Goal: Transaction & Acquisition: Purchase product/service

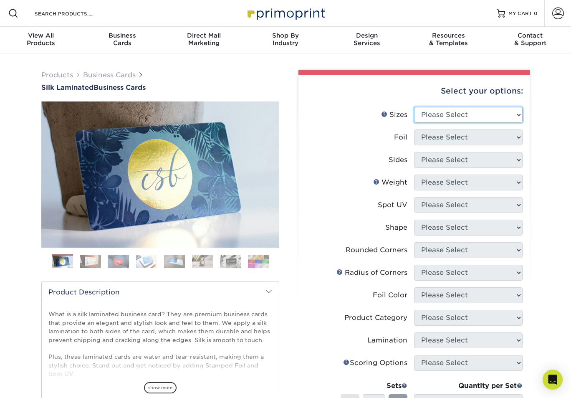
click at [435, 117] on select "Please Select 1.5" x 3.5" - Mini 1.75" x 3.5" - Mini 2" x 2" - Square 2" x 3" -…" at bounding box center [468, 115] width 109 height 16
select select "2.00x3.50"
click at [414, 107] on select "Please Select 1.5" x 3.5" - Mini 1.75" x 3.5" - Mini 2" x 2" - Square 2" x 3" -…" at bounding box center [468, 115] width 109 height 16
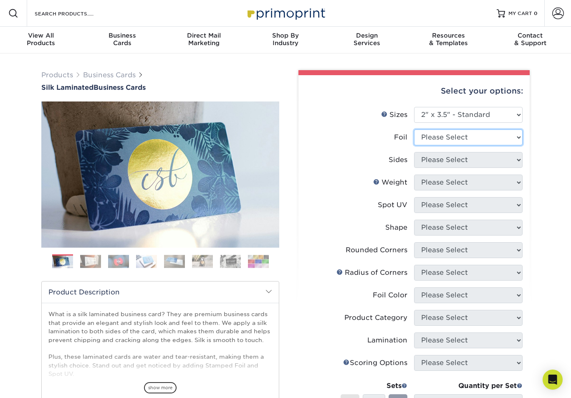
click at [476, 141] on select "Please Select Yes No" at bounding box center [468, 137] width 109 height 16
select select "0"
click at [414, 129] on select "Please Select Yes No" at bounding box center [468, 137] width 109 height 16
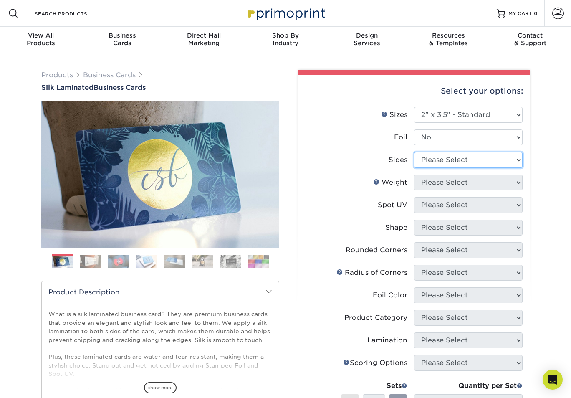
click at [448, 161] on select "Please Select Print Both Sides Print Front Only" at bounding box center [468, 160] width 109 height 16
select select "13abbda7-1d64-4f25-8bb2-c179b224825d"
click at [414, 152] on select "Please Select Print Both Sides Print Front Only" at bounding box center [468, 160] width 109 height 16
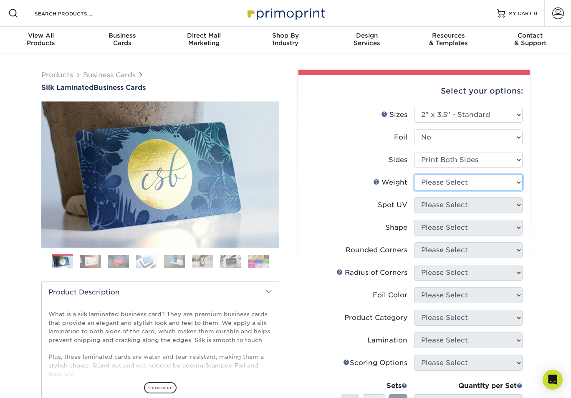
click at [455, 187] on select "Please Select 16PT" at bounding box center [468, 183] width 109 height 16
click at [414, 175] on select "Please Select 16PT" at bounding box center [468, 183] width 109 height 16
click at [457, 182] on select "Please Select 16PT" at bounding box center [468, 183] width 109 height 16
select select "16PT"
click at [414, 175] on select "Please Select 16PT" at bounding box center [468, 183] width 109 height 16
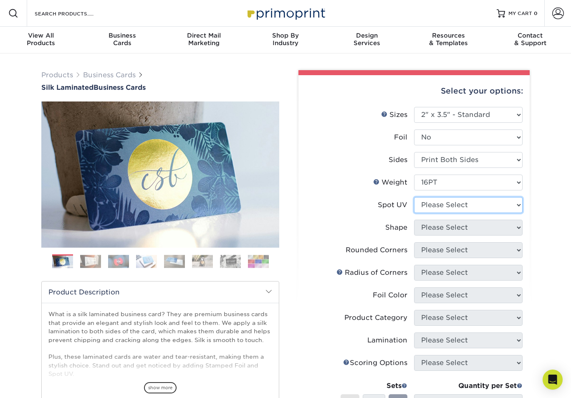
click at [452, 205] on select "Please Select No Spot UV Front and Back (Both Sides) Front Only Back Only" at bounding box center [468, 205] width 109 height 16
select select "3"
click at [414, 197] on select "Please Select No Spot UV Front and Back (Both Sides) Front Only Back Only" at bounding box center [468, 205] width 109 height 16
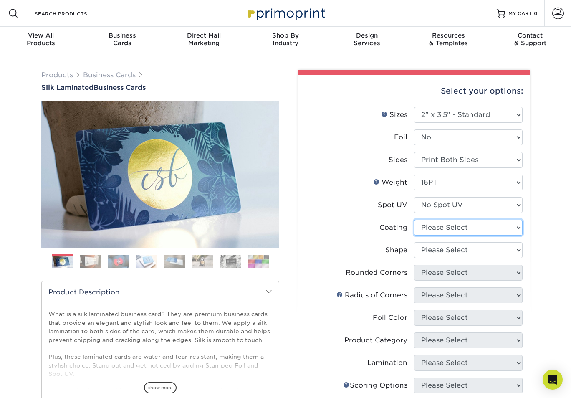
click at [455, 226] on select at bounding box center [468, 228] width 109 height 16
click at [435, 204] on select "Please Select No Spot UV Front and Back (Both Sides) Front Only Back Only" at bounding box center [468, 205] width 109 height 16
click at [414, 197] on select "Please Select No Spot UV Front and Back (Both Sides) Front Only Back Only" at bounding box center [468, 205] width 109 height 16
click at [465, 225] on select at bounding box center [468, 228] width 109 height 16
select select "3e7618de-abca-4bda-9f97-8b9129e913d8"
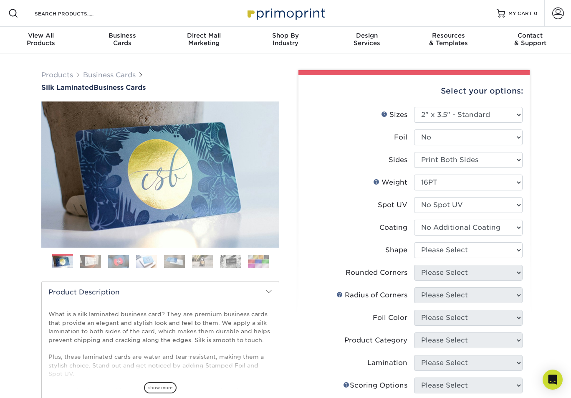
click at [414, 220] on select at bounding box center [468, 228] width 109 height 16
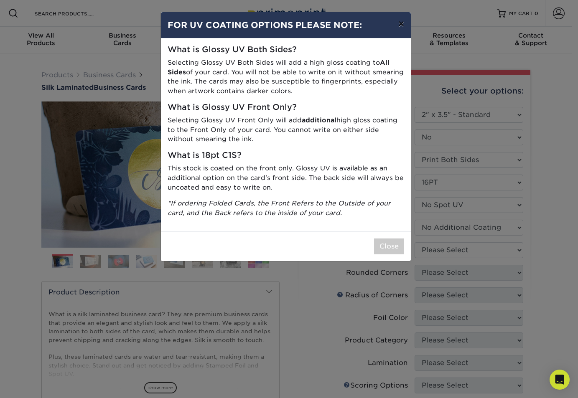
click at [399, 21] on button "×" at bounding box center [400, 23] width 19 height 23
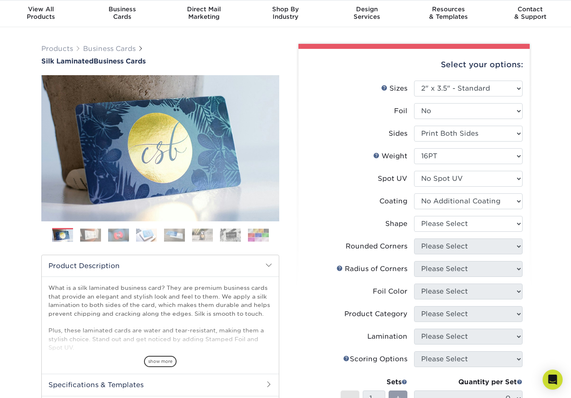
scroll to position [65, 0]
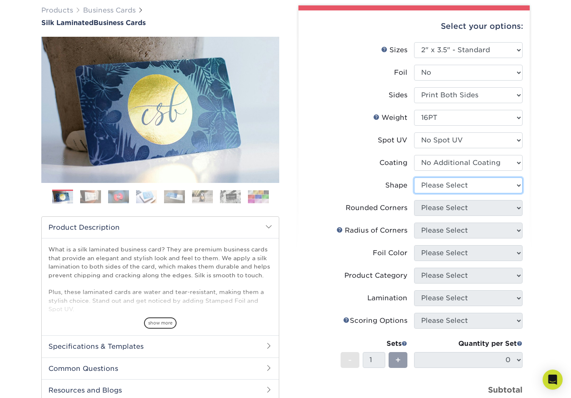
click at [443, 188] on select "Please Select Standard Oval" at bounding box center [468, 186] width 109 height 16
select select "standard"
click at [414, 178] on select "Please Select Standard Oval" at bounding box center [468, 186] width 109 height 16
click at [444, 207] on select "Please Select Yes - Round 2 Corners Yes - Round 4 Corners No" at bounding box center [468, 208] width 109 height 16
select select "7672df9e-0e0a-464d-8e1f-920c575e4da3"
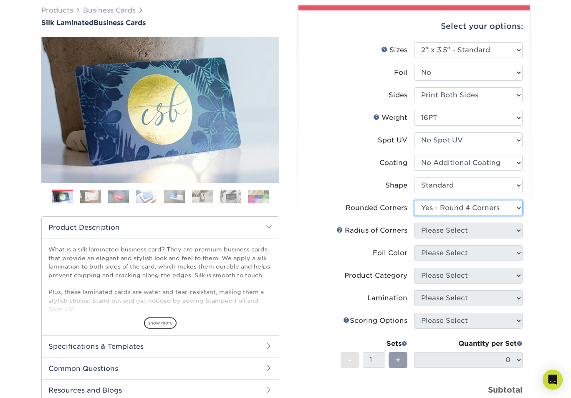
click at [414, 200] on select "Please Select Yes - Round 2 Corners Yes - Round 4 Corners No" at bounding box center [468, 208] width 109 height 16
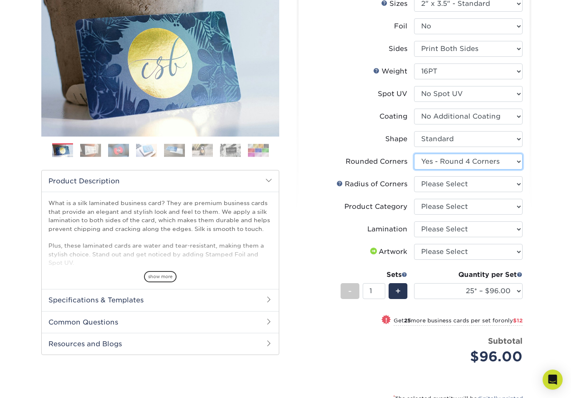
scroll to position [121, 0]
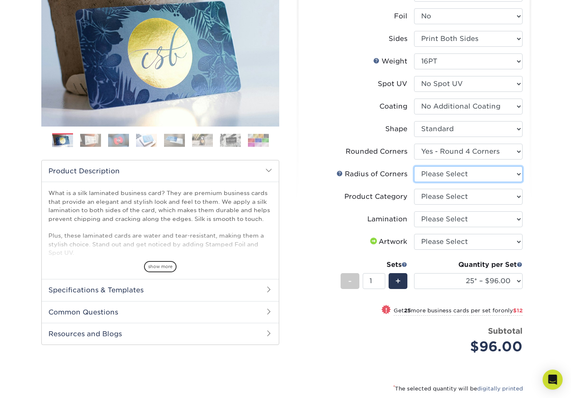
click at [446, 173] on select "Please Select Rounded 1/8" Rounded 1/4"" at bounding box center [468, 174] width 109 height 16
click at [414, 166] on select "Please Select Rounded 1/8" Rounded 1/4"" at bounding box center [468, 174] width 109 height 16
click at [461, 180] on select "Please Select Rounded 1/8" Rounded 1/4"" at bounding box center [468, 174] width 109 height 16
select select "479fbfe7-6a0c-4895-8c9a-81739b7486c9"
click at [414, 166] on select "Please Select Rounded 1/8" Rounded 1/4"" at bounding box center [468, 174] width 109 height 16
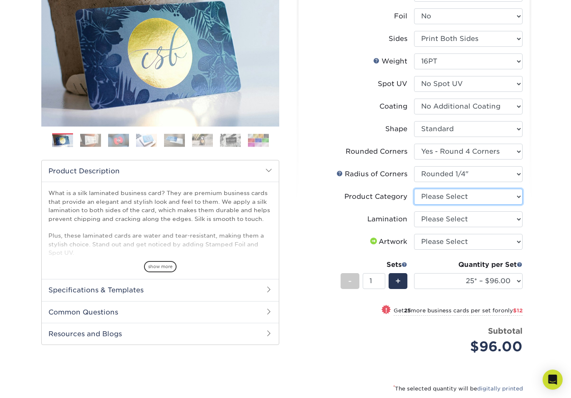
click at [449, 200] on select "Please Select Business Cards" at bounding box center [468, 197] width 109 height 16
select select "3b5148f1-0588-4f88-a218-97bcfdce65c1"
click at [414, 189] on select "Please Select Business Cards" at bounding box center [468, 197] width 109 height 16
click at [459, 214] on select "Please Select Silk" at bounding box center [468, 219] width 109 height 16
select select "ccacb42f-45f7-42d3-bbd3-7c8421cf37f0"
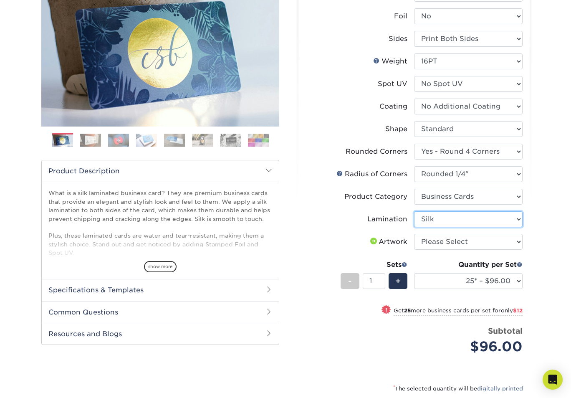
click at [414, 211] on select "Please Select Silk" at bounding box center [468, 219] width 109 height 16
click at [469, 242] on select "Please Select I will upload files I need a design - $100" at bounding box center [468, 242] width 109 height 16
select select "upload"
click at [414, 234] on select "Please Select I will upload files I need a design - $100" at bounding box center [468, 242] width 109 height 16
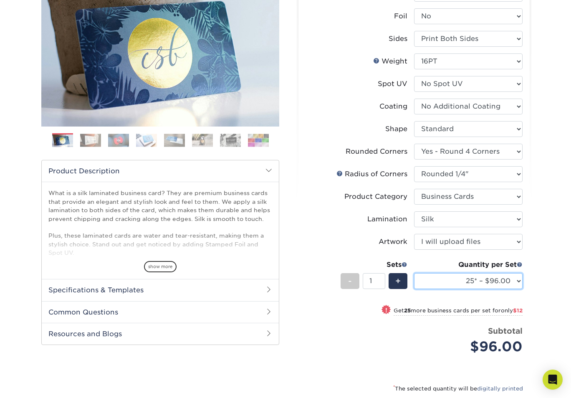
click at [513, 282] on select "25* – $96.00 50* – $108.00 75* – $120.00 100* – $128.00 250* – $136.00 500 – $1…" at bounding box center [468, 281] width 109 height 16
select select "1000 – $156.00"
click at [414, 273] on select "25* – $96.00 50* – $108.00 75* – $120.00 100* – $128.00 250* – $136.00 500 – $1…" at bounding box center [468, 281] width 109 height 16
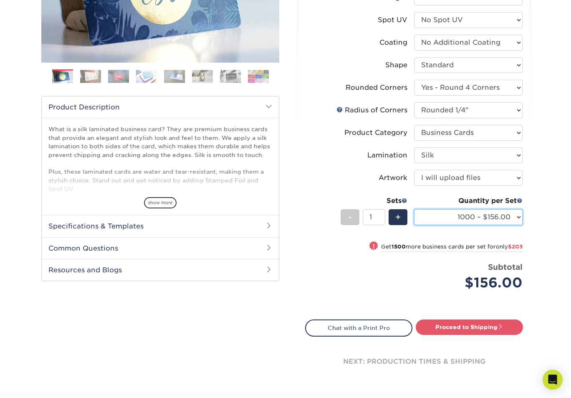
scroll to position [198, 0]
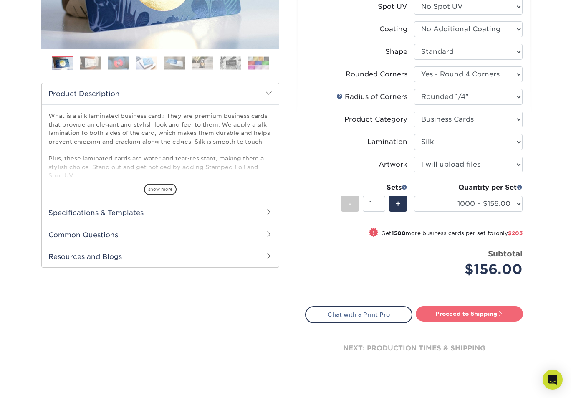
click at [465, 315] on link "Proceed to Shipping" at bounding box center [469, 313] width 107 height 15
type input "Set 1"
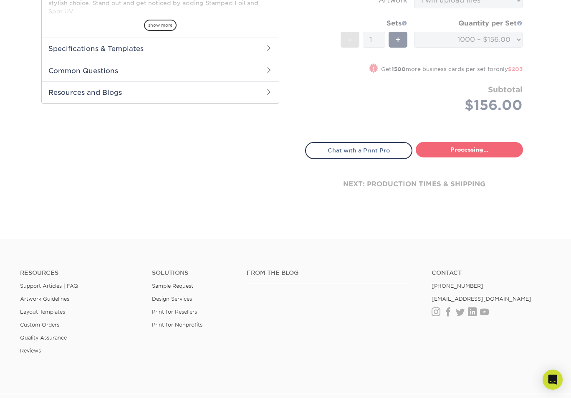
select select "91acc967-e865-41c5-a9f5-fc4e1b1f6724"
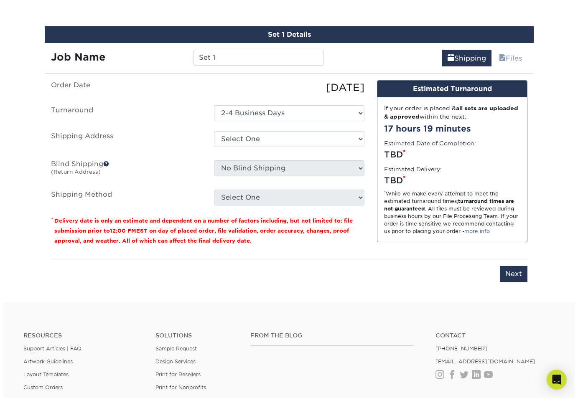
scroll to position [528, 0]
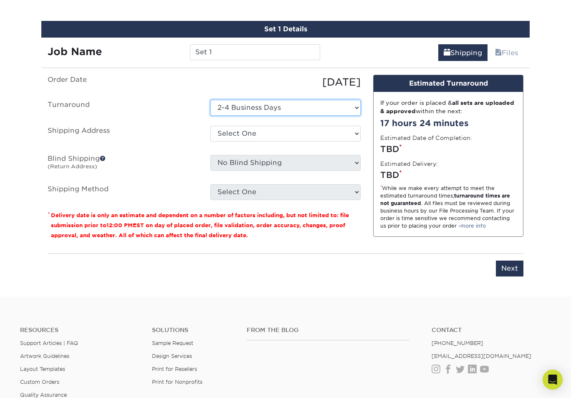
click at [308, 109] on select "Select One 2-4 Business Days" at bounding box center [286, 108] width 150 height 16
click at [211, 100] on select "Select One 2-4 Business Days" at bounding box center [286, 108] width 150 height 16
click at [513, 267] on input "Next" at bounding box center [510, 269] width 28 height 16
type input "Next"
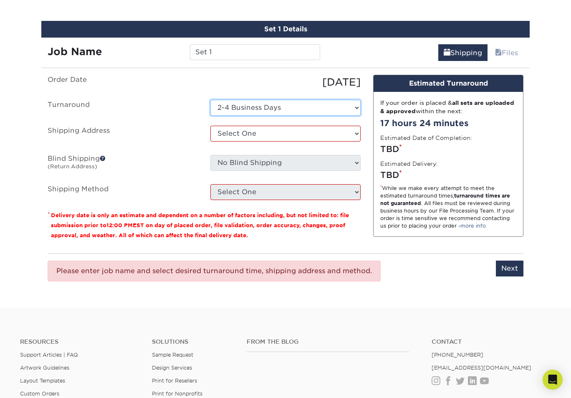
click at [265, 102] on select "Select One 2-4 Business Days" at bounding box center [286, 108] width 150 height 16
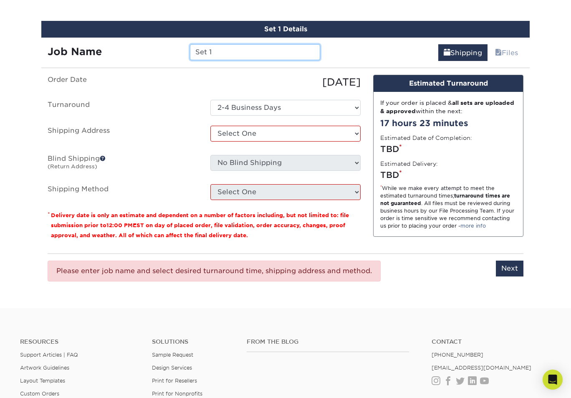
click at [218, 51] on input "Set 1" at bounding box center [255, 52] width 130 height 16
drag, startPoint x: 221, startPoint y: 54, endPoint x: 132, endPoint y: 50, distance: 88.7
click at [133, 51] on div "Job Name Set 1" at bounding box center [183, 52] width 285 height 16
type input "Tonys Cards"
click at [156, 86] on label "Order Date" at bounding box center [122, 82] width 163 height 15
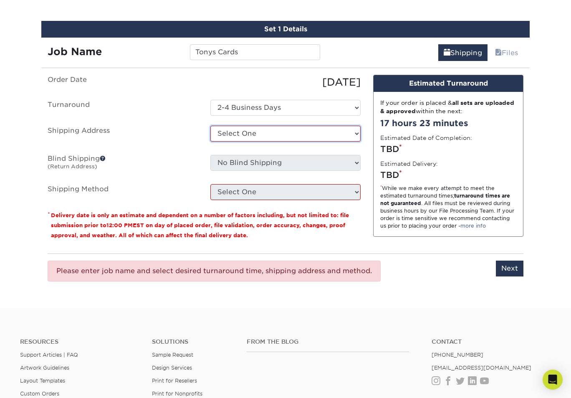
click at [255, 138] on select "Select One + Add New Address - Login" at bounding box center [286, 134] width 150 height 16
select select "newaddress"
click at [211, 126] on select "Select One + Add New Address - Login" at bounding box center [286, 134] width 150 height 16
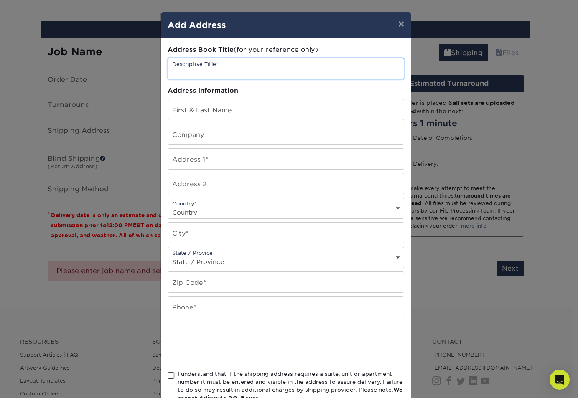
click at [209, 66] on input "text" at bounding box center [286, 68] width 236 height 20
type input "[PERSON_NAME]'s GG"
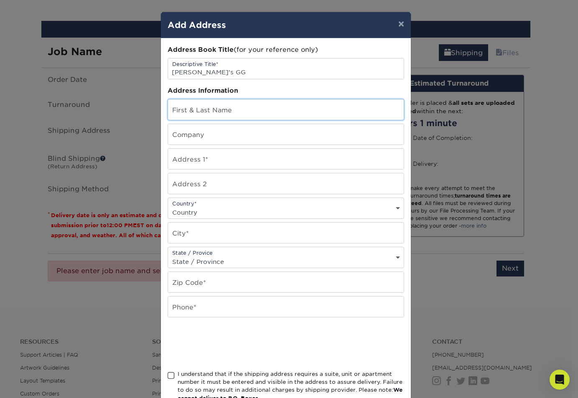
click at [233, 110] on input "text" at bounding box center [286, 109] width 236 height 20
type input "[PERSON_NAME]"
type input "Paradise Development"
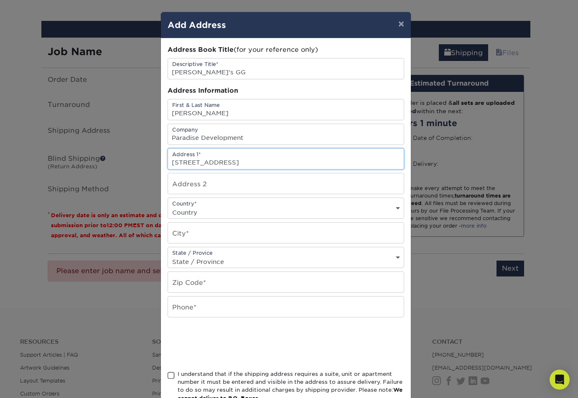
type input "[STREET_ADDRESS]"
click at [240, 206] on select "Country [GEOGRAPHIC_DATA] [GEOGRAPHIC_DATA] ----------------------------- [GEOG…" at bounding box center [286, 212] width 236 height 12
select select "US"
click at [168, 206] on select "Country [GEOGRAPHIC_DATA] [GEOGRAPHIC_DATA] ----------------------------- [GEOG…" at bounding box center [286, 212] width 236 height 12
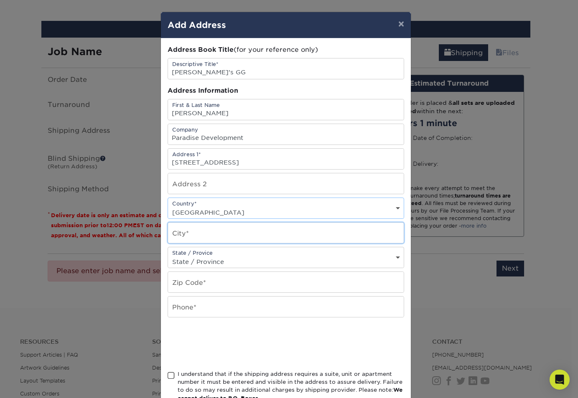
click at [227, 233] on input "text" at bounding box center [286, 233] width 236 height 20
type input "[GEOGRAPHIC_DATA]"
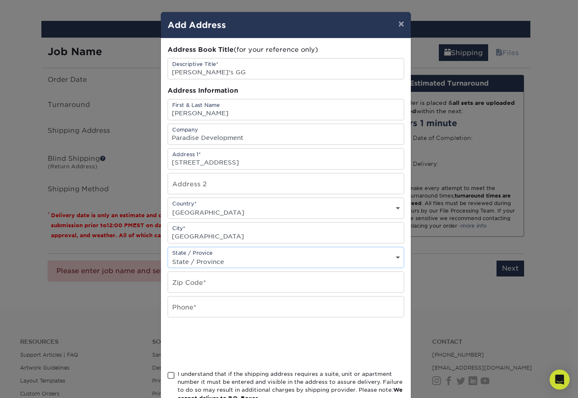
select select "CA"
click at [193, 281] on input "text" at bounding box center [286, 282] width 236 height 20
type input "92840"
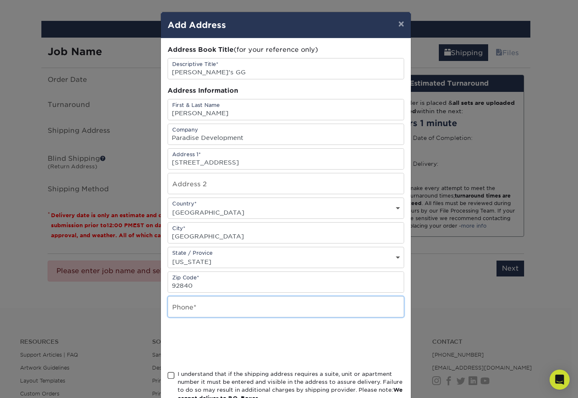
click at [192, 301] on input "text" at bounding box center [286, 307] width 236 height 20
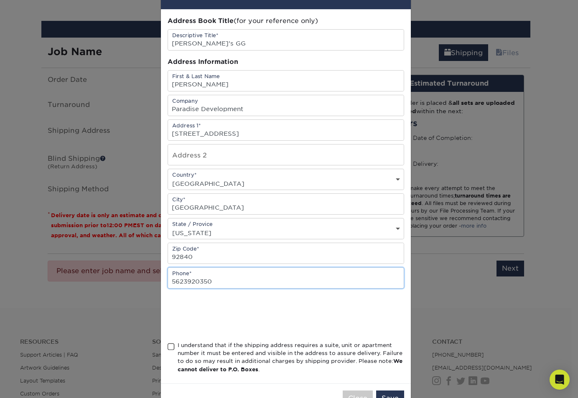
scroll to position [56, 0]
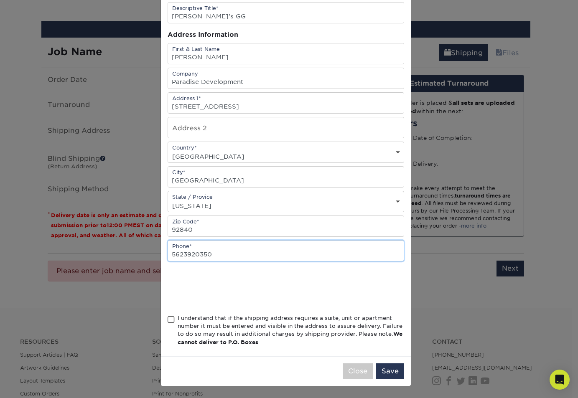
type input "5623920350"
click at [168, 318] on span at bounding box center [171, 320] width 7 height 8
click at [0, 0] on input "I understand that if the shipping address requires a suite, unit or apartment n…" at bounding box center [0, 0] width 0 height 0
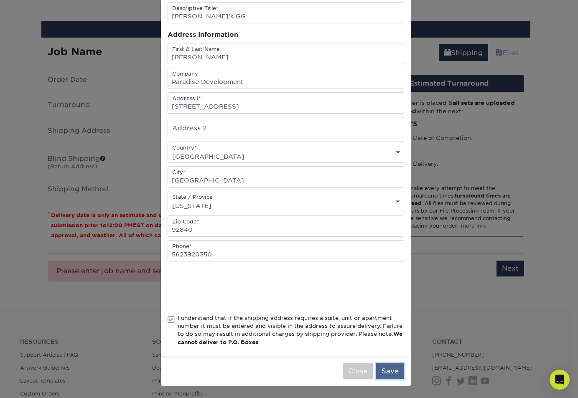
click at [390, 372] on button "Save" at bounding box center [390, 371] width 28 height 16
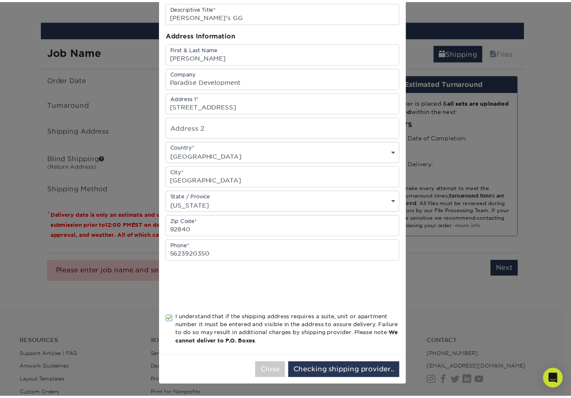
scroll to position [0, 0]
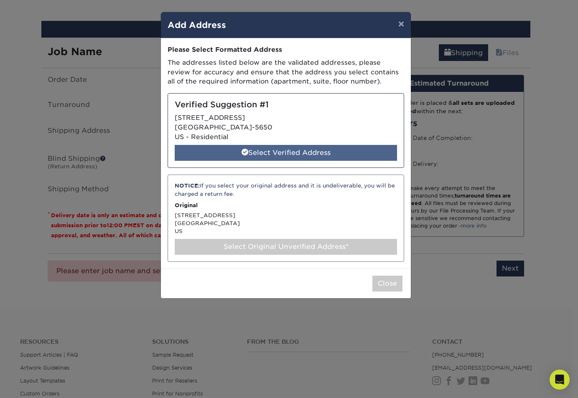
click at [271, 153] on div "Select Verified Address" at bounding box center [286, 153] width 222 height 16
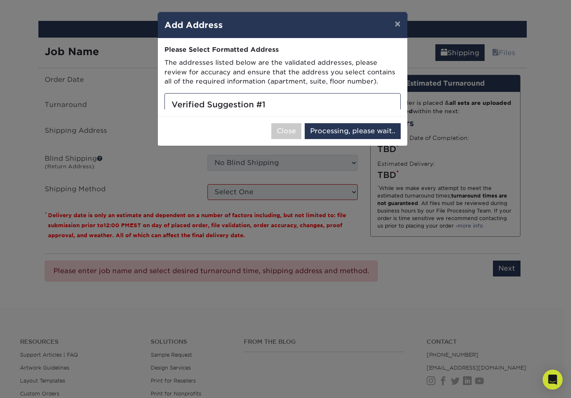
select select "286360"
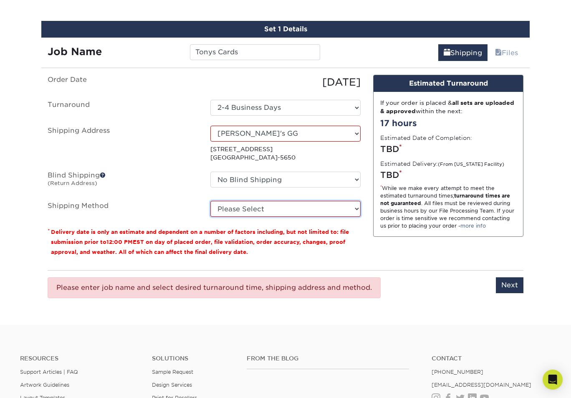
click at [328, 206] on select "Please Select Ground Shipping (+$8.96) 3 Day Shipping Service (+$20.04) 2 Day A…" at bounding box center [286, 209] width 150 height 16
select select "13"
click at [211, 201] on select "Please Select Ground Shipping (+$8.96) 3 Day Shipping Service (+$20.04) 2 Day A…" at bounding box center [286, 209] width 150 height 16
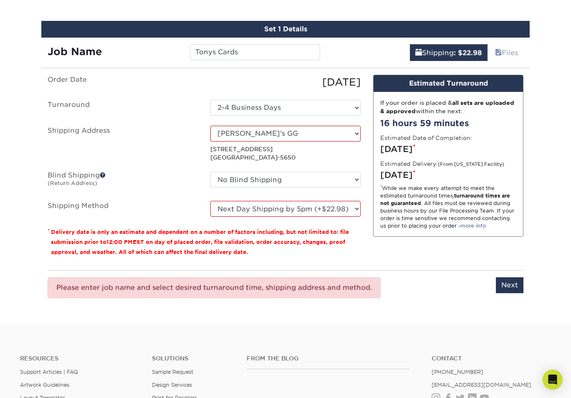
click at [346, 233] on small "Delivery date is only an estimate and dependent on a number of factors includin…" at bounding box center [200, 242] width 298 height 26
drag, startPoint x: 262, startPoint y: 60, endPoint x: 261, endPoint y: 52, distance: 8.0
click at [262, 60] on div "Job Name Tonys Cards" at bounding box center [183, 49] width 285 height 23
click at [261, 52] on input "Tonys Cards" at bounding box center [255, 52] width 130 height 16
click at [165, 139] on label "Shipping Address" at bounding box center [122, 144] width 163 height 36
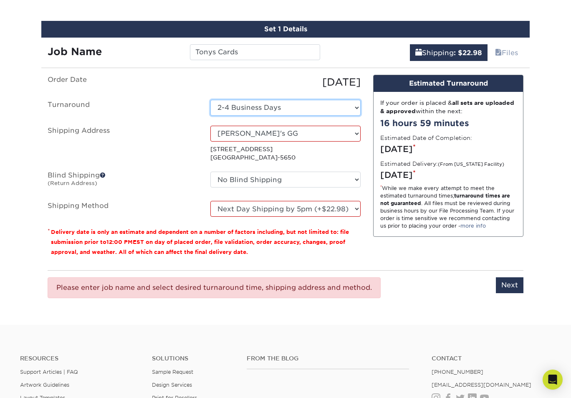
click at [315, 113] on select "Select One 2-4 Business Days" at bounding box center [286, 108] width 150 height 16
click at [211, 100] on select "Select One 2-4 Business Days" at bounding box center [286, 108] width 150 height 16
click at [217, 89] on div "[DATE]" at bounding box center [285, 82] width 163 height 15
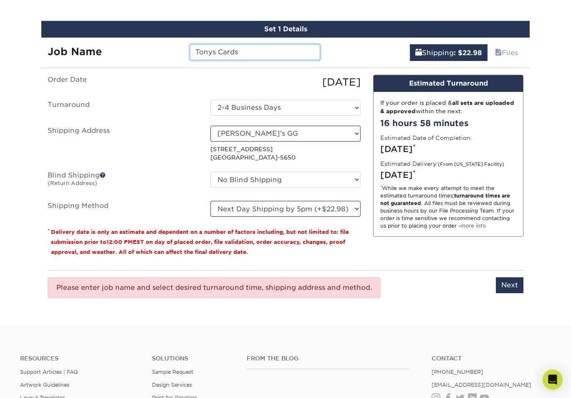
click at [249, 48] on input "Tonys Cards" at bounding box center [255, 52] width 130 height 16
drag, startPoint x: 250, startPoint y: 51, endPoint x: 187, endPoint y: 52, distance: 63.5
click at [187, 52] on div "Tonys Cards" at bounding box center [255, 52] width 142 height 16
type input "PD Super Luxe BCards!!"
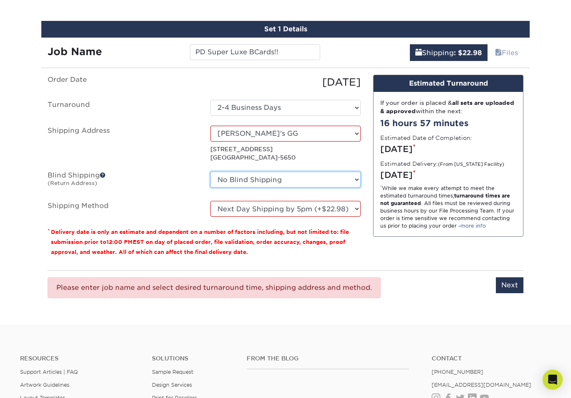
click at [274, 178] on select "No Blind Shipping + Add New Address" at bounding box center [286, 180] width 150 height 16
click at [211, 172] on select "No Blind Shipping + Add New Address" at bounding box center [286, 180] width 150 height 16
